Goal: Transaction & Acquisition: Purchase product/service

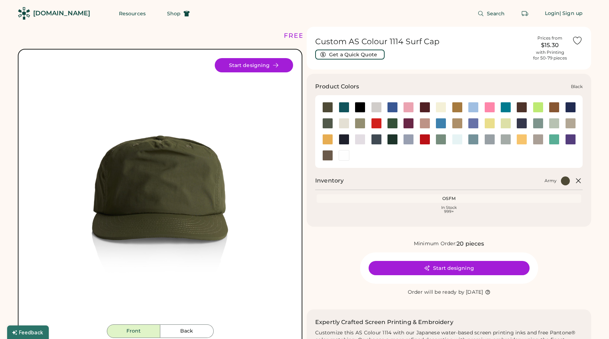
click at [357, 108] on div at bounding box center [360, 107] width 11 height 11
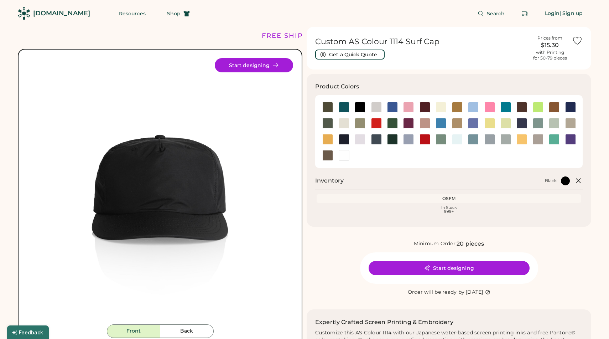
scroll to position [29, 0]
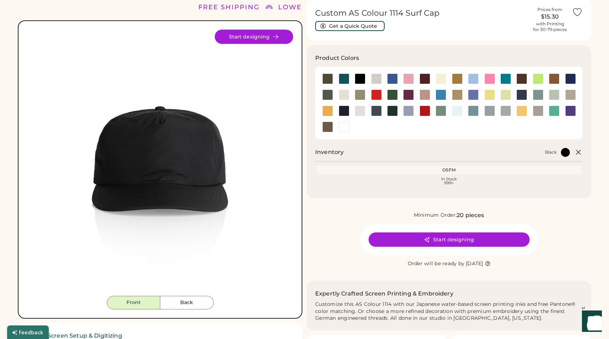
click at [457, 238] on button "Start designing" at bounding box center [449, 239] width 161 height 14
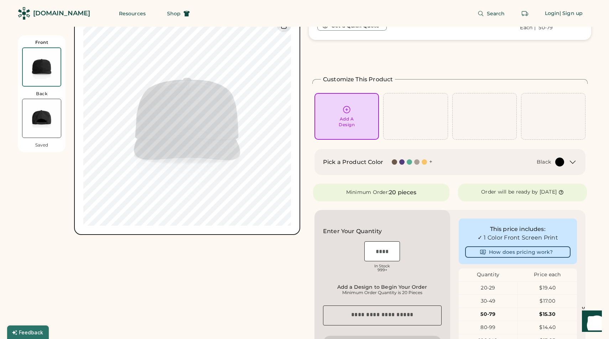
scroll to position [77, 0]
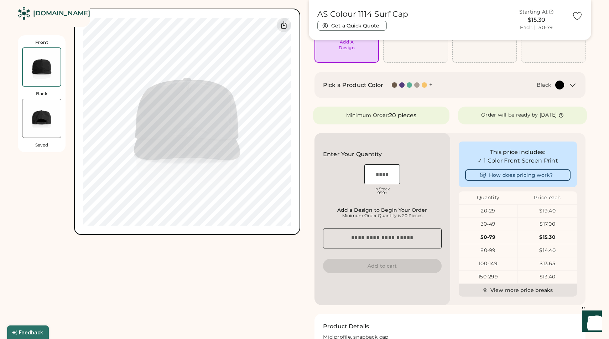
click at [511, 211] on div "20-29" at bounding box center [488, 210] width 59 height 7
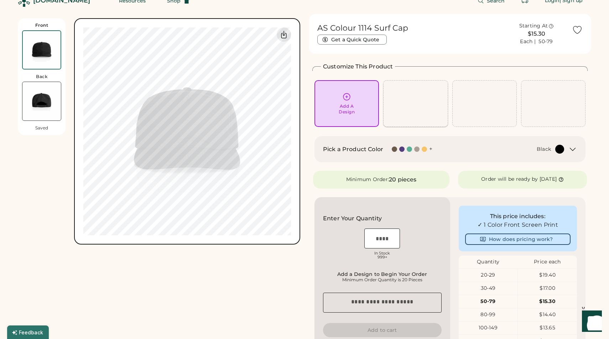
scroll to position [12, 0]
